Goal: Check status: Check status

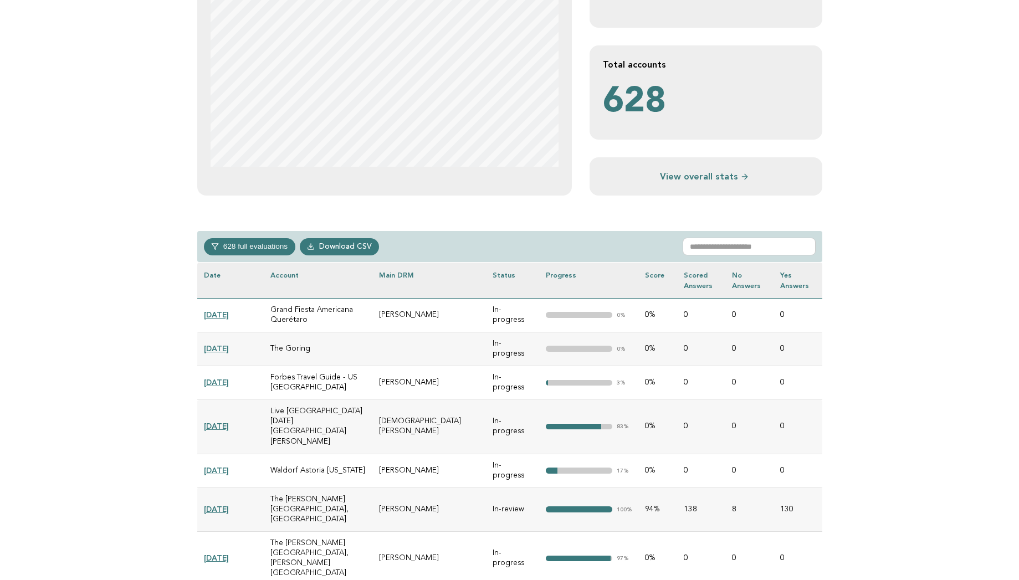
scroll to position [310, 0]
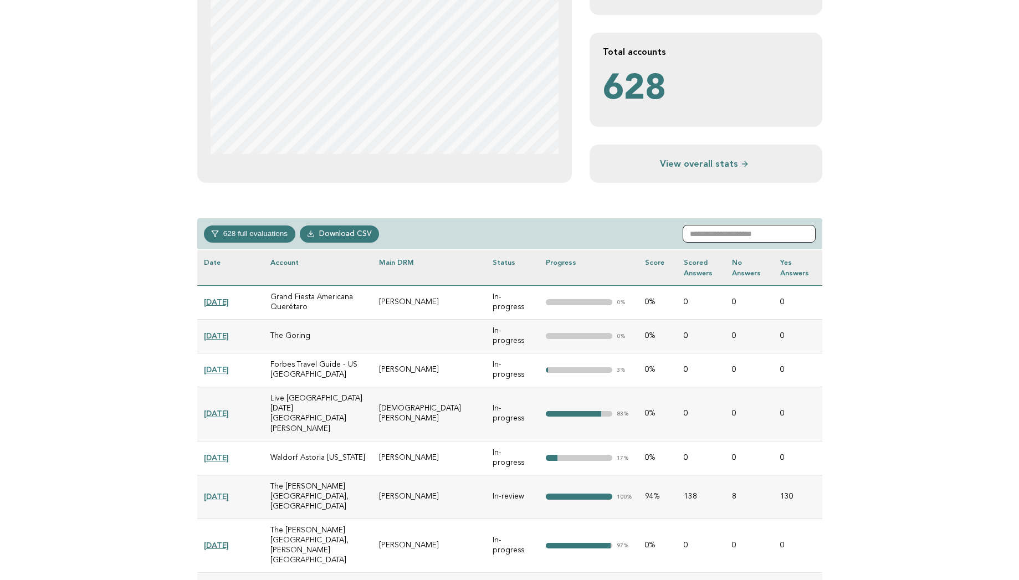
click at [719, 231] on input "text" at bounding box center [749, 234] width 133 height 18
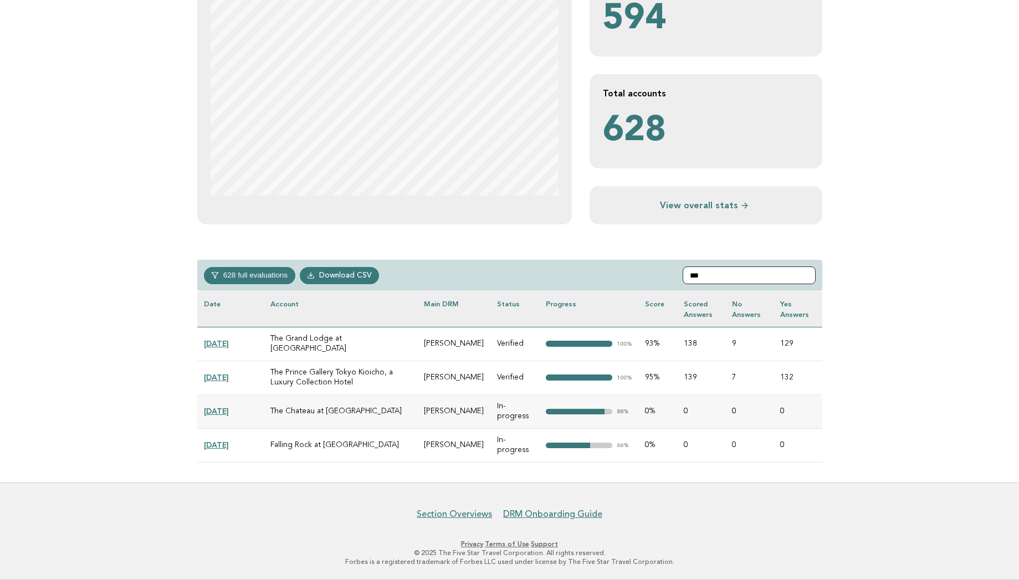
scroll to position [208, 0]
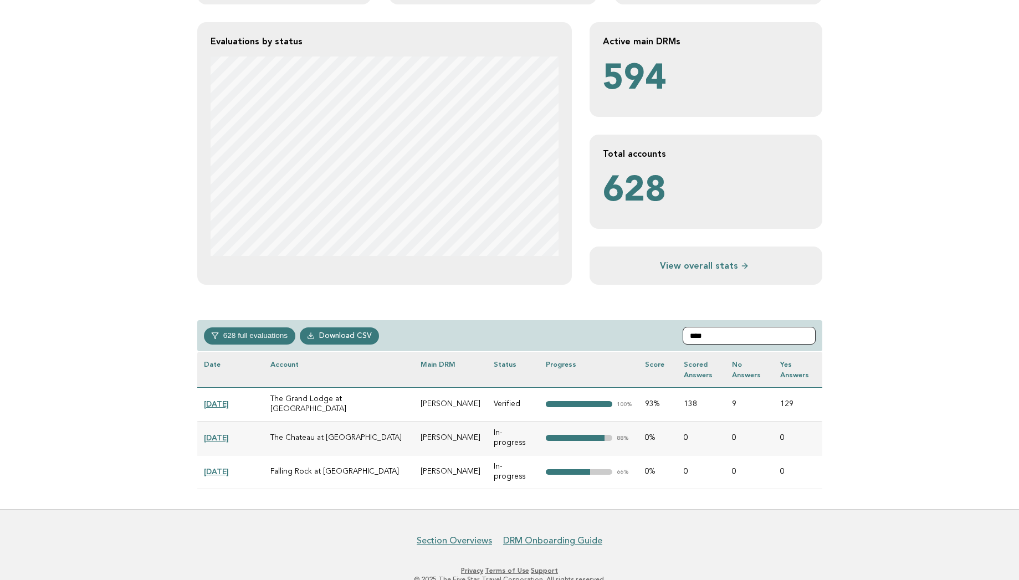
type input "****"
drag, startPoint x: 396, startPoint y: 396, endPoint x: 465, endPoint y: 452, distance: 88.3
click at [465, 452] on tbody "[DATE] Grand Fiesta Americana Querétaro [PERSON_NAME] In-progress "> 0% 0% 0 0 …" at bounding box center [509, 437] width 625 height 101
click at [414, 408] on td "[PERSON_NAME]" at bounding box center [450, 404] width 73 height 34
drag, startPoint x: 398, startPoint y: 399, endPoint x: 462, endPoint y: 400, distance: 63.8
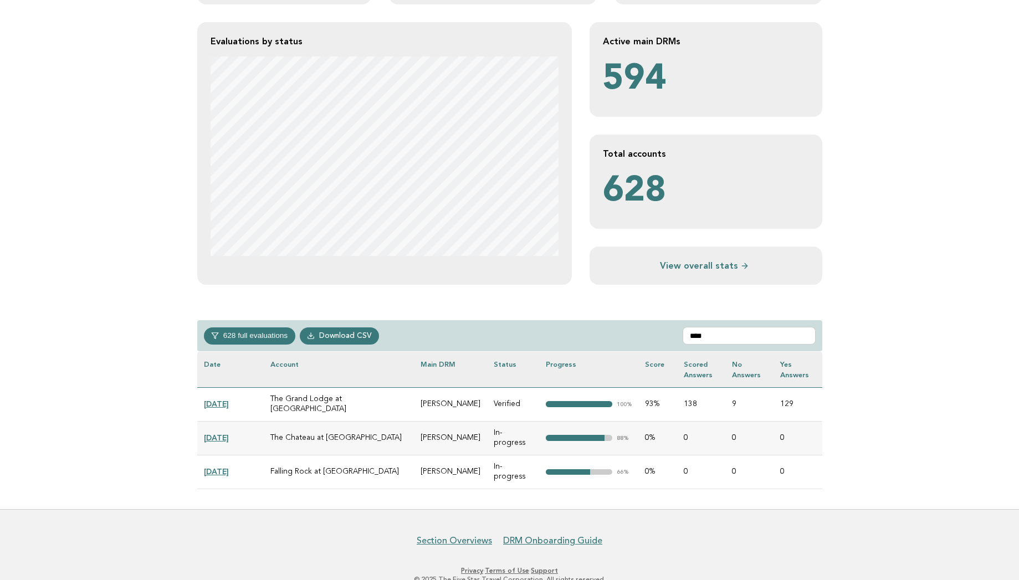
click at [462, 400] on td "[PERSON_NAME]" at bounding box center [450, 404] width 73 height 34
copy td "[PERSON_NAME]"
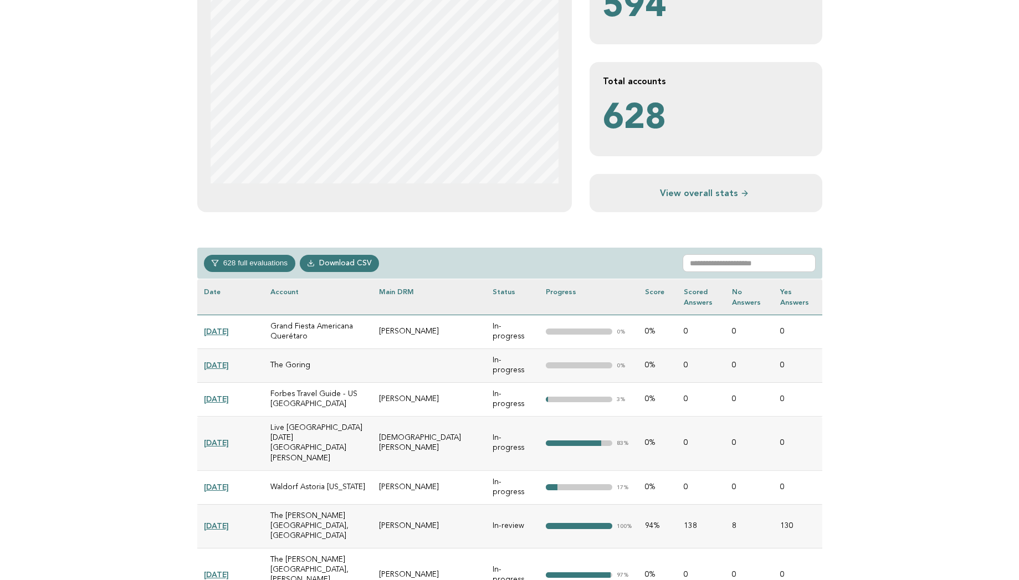
scroll to position [310, 0]
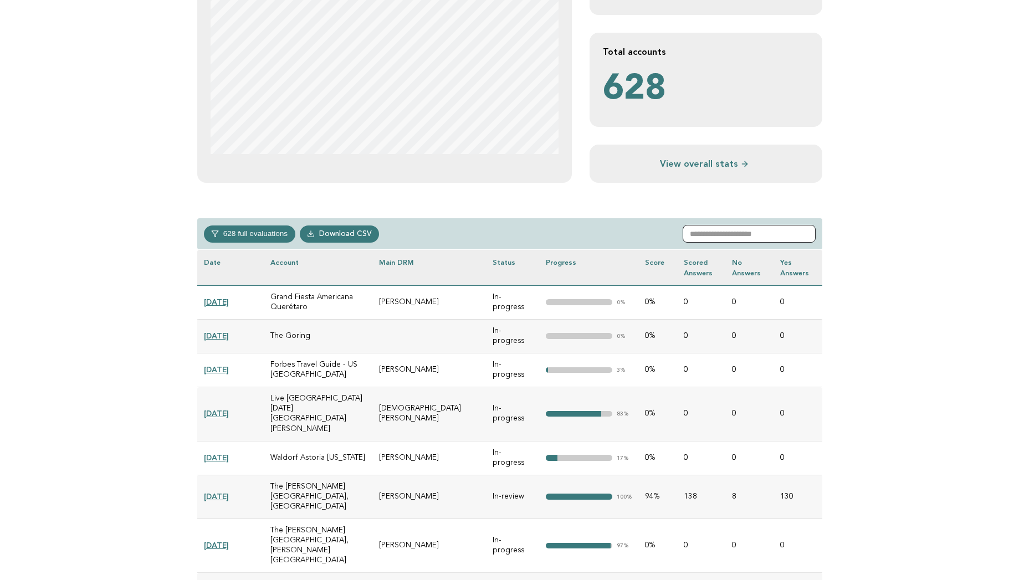
click at [716, 232] on input "text" at bounding box center [749, 234] width 133 height 18
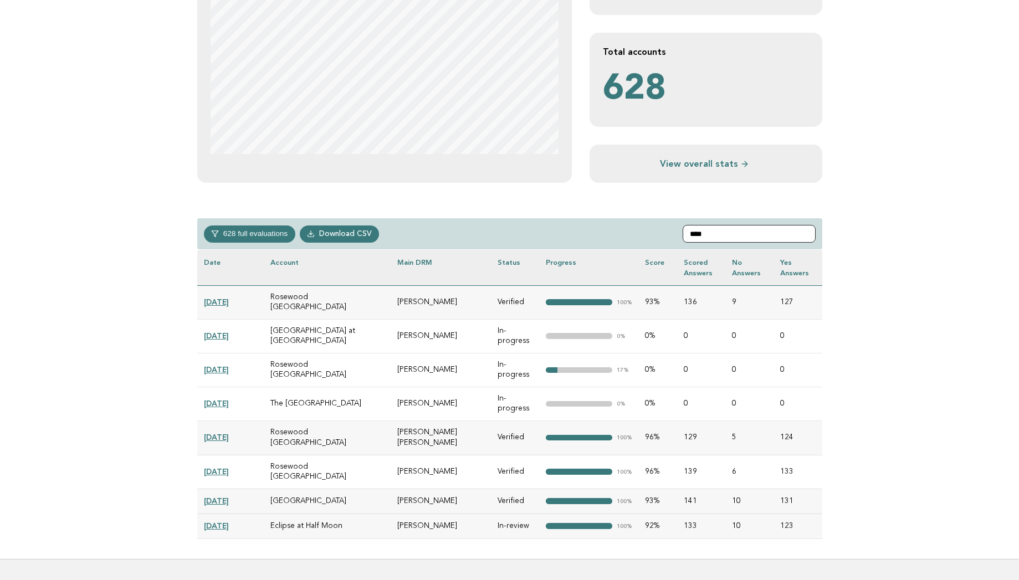
type input "****"
click at [225, 365] on link "[DATE]" at bounding box center [216, 369] width 25 height 9
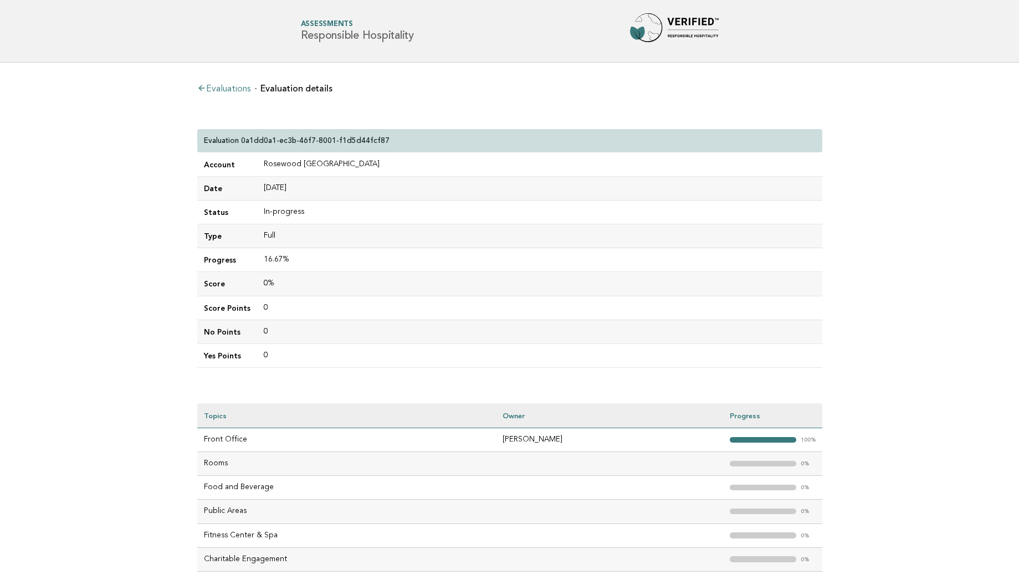
click at [227, 86] on link "Evaluations" at bounding box center [223, 89] width 53 height 9
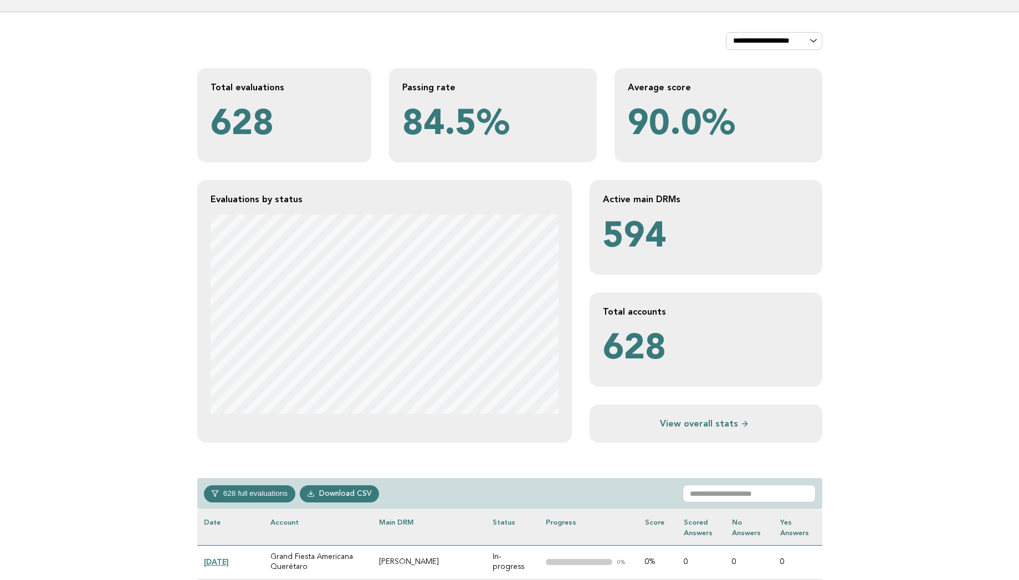
scroll to position [292, 0]
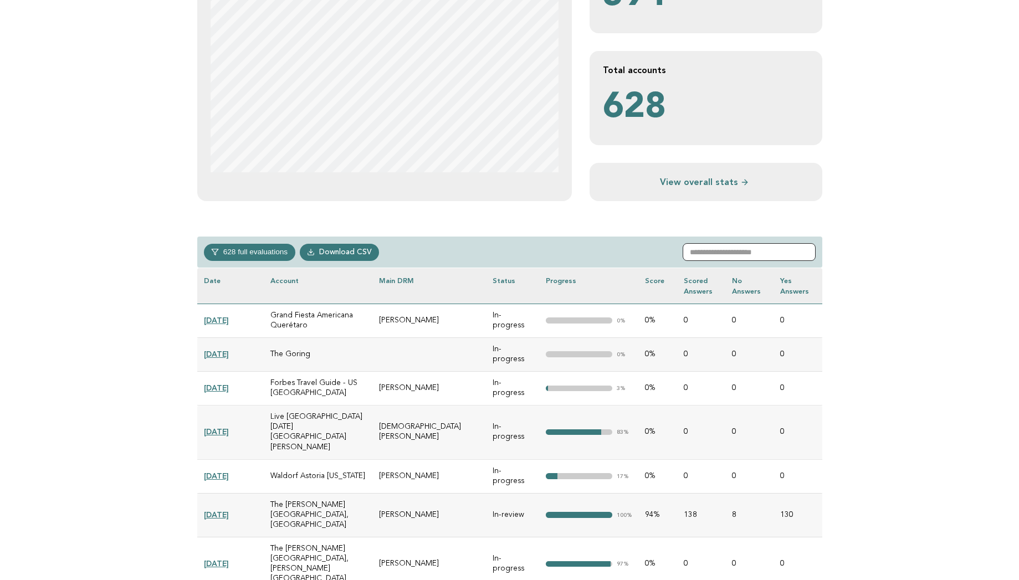
click at [754, 251] on input "text" at bounding box center [749, 252] width 133 height 18
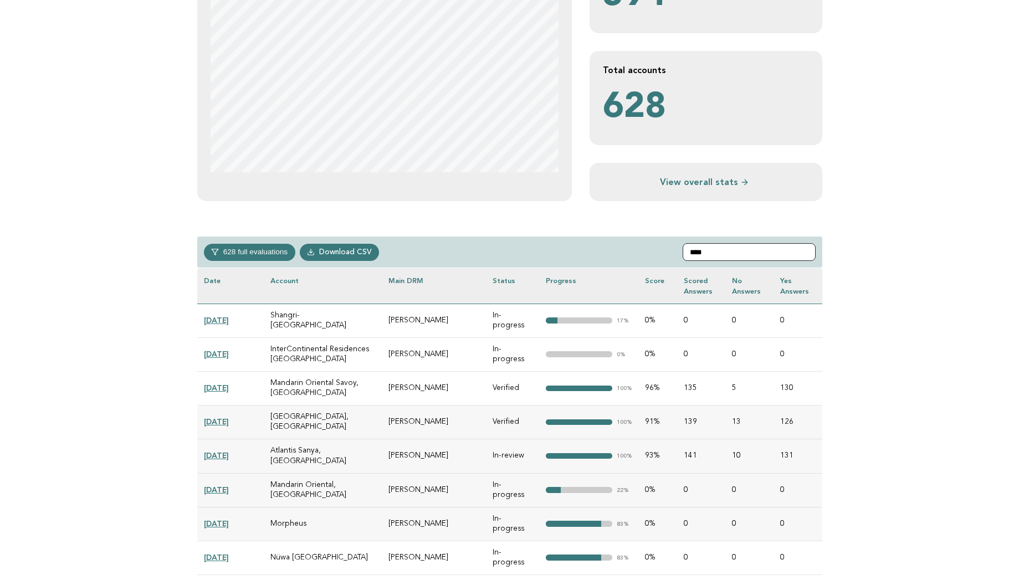
scroll to position [233, 0]
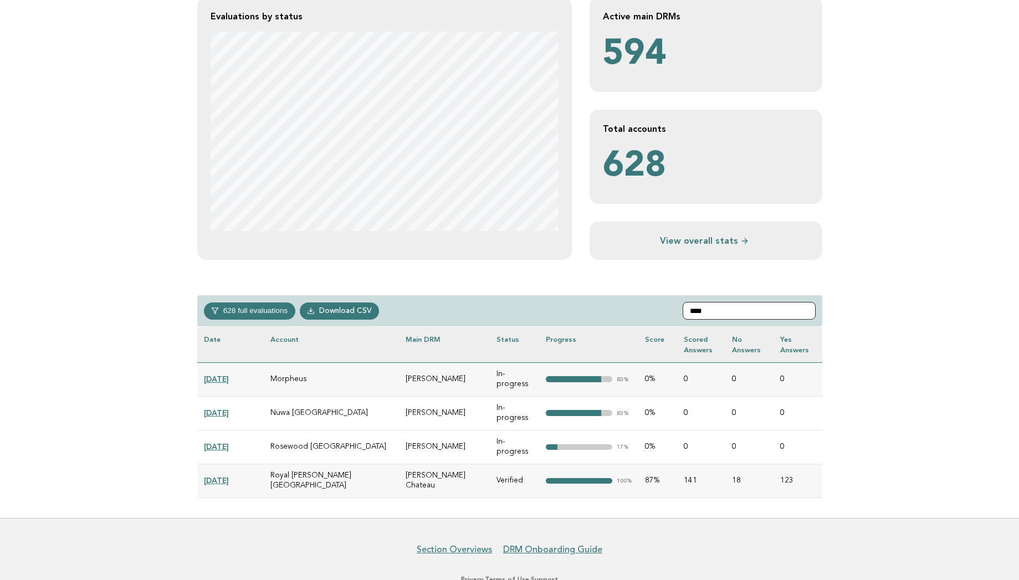
type input "****"
